Goal: Task Accomplishment & Management: Manage account settings

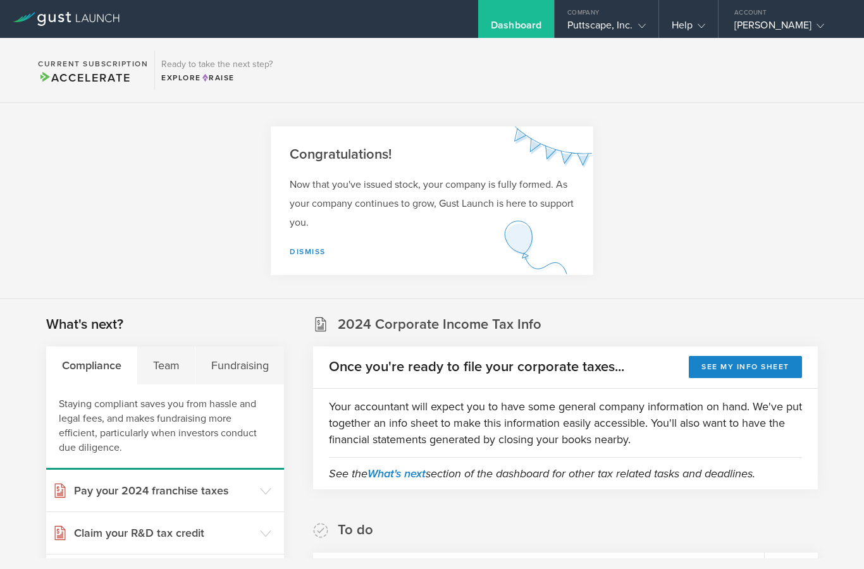
scroll to position [147, 0]
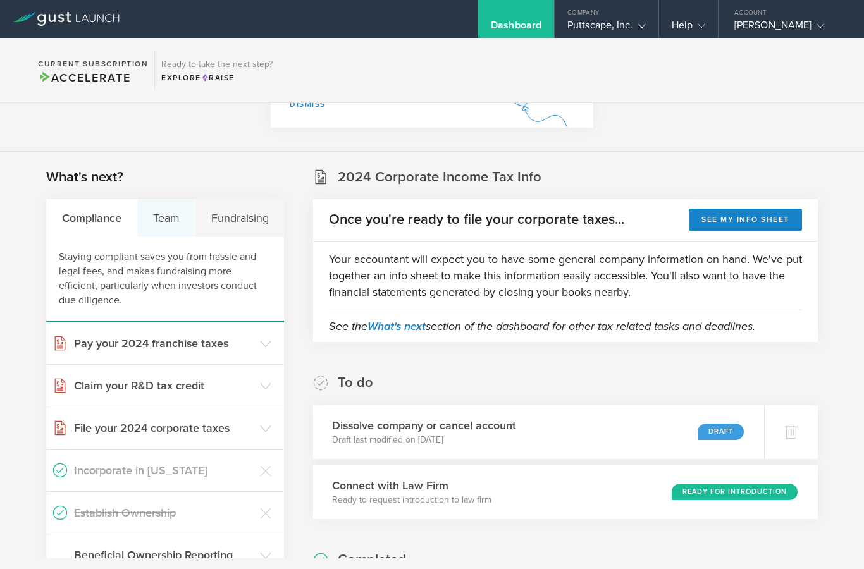
click at [167, 212] on div "Team" at bounding box center [166, 218] width 58 height 38
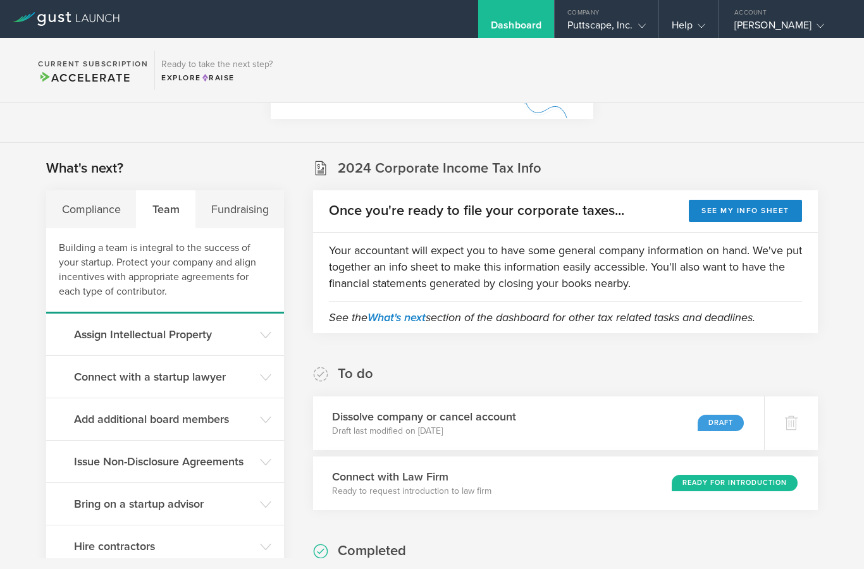
scroll to position [134, 0]
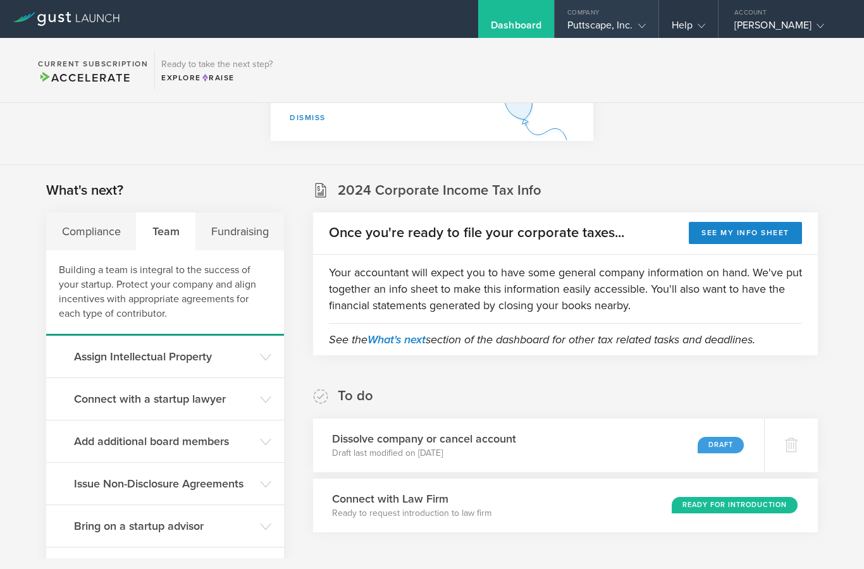
click at [644, 23] on icon at bounding box center [642, 26] width 8 height 8
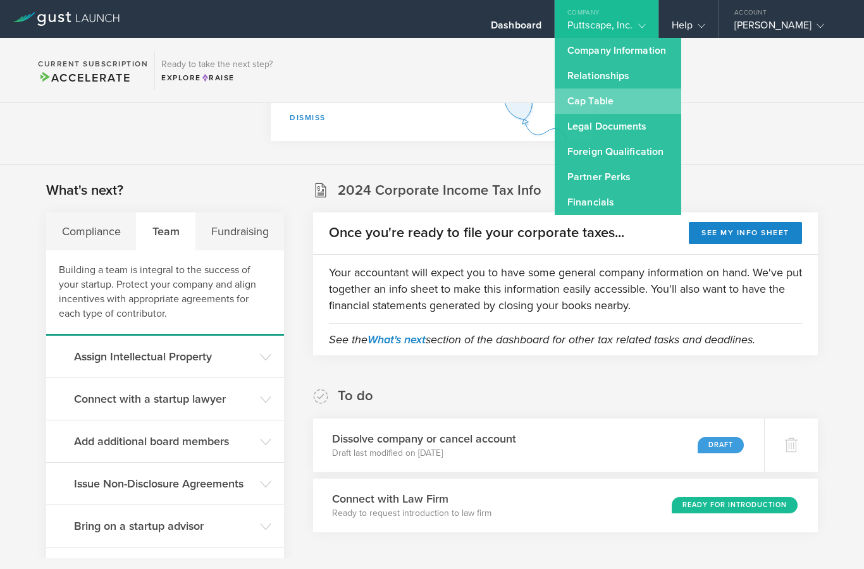
click at [606, 97] on link "Cap Table" at bounding box center [618, 101] width 126 height 25
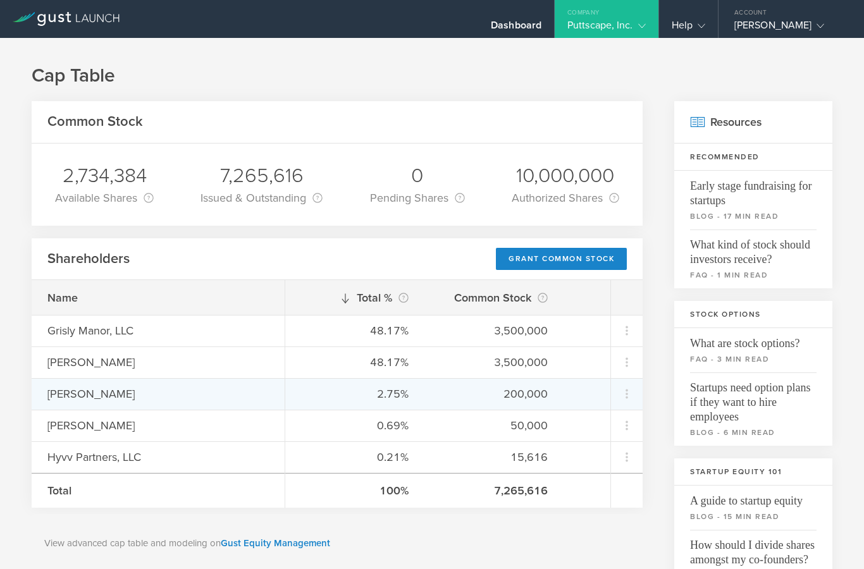
click at [102, 391] on div "[PERSON_NAME]" at bounding box center [157, 394] width 221 height 16
click at [77, 390] on div "[PERSON_NAME]" at bounding box center [157, 394] width 221 height 16
click at [622, 393] on icon at bounding box center [626, 393] width 15 height 15
